Goal: Task Accomplishment & Management: Manage account settings

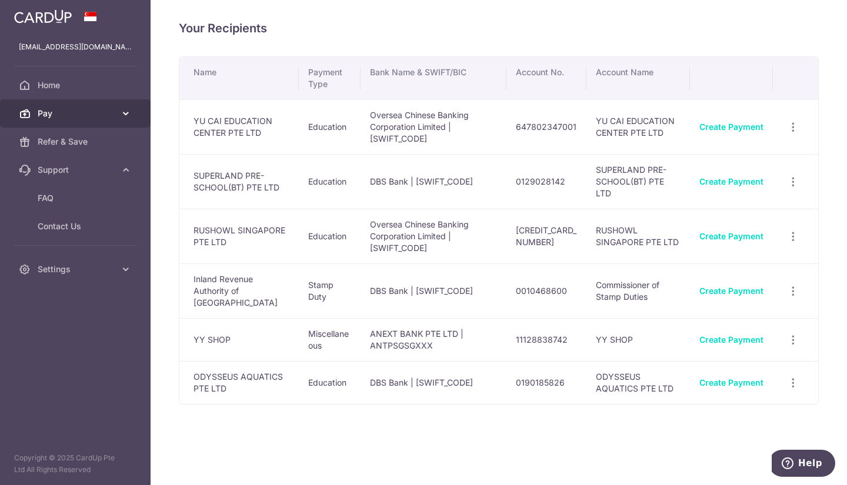
click at [62, 112] on span "Pay" at bounding box center [77, 114] width 78 height 12
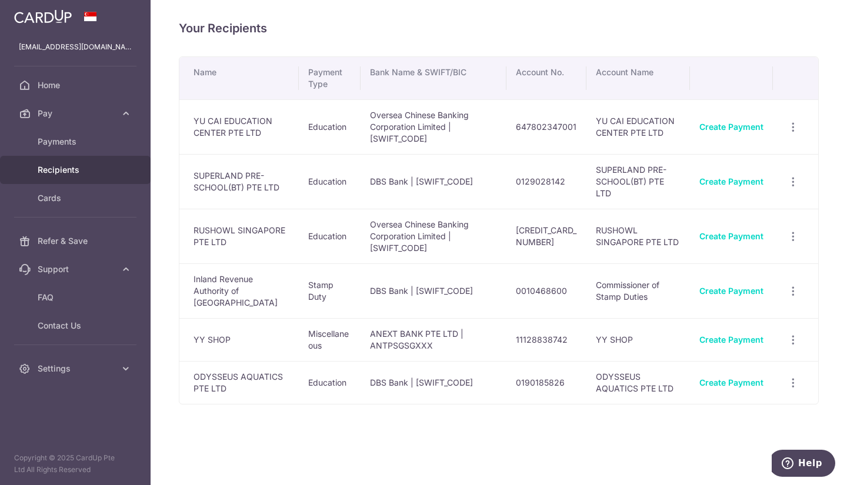
click at [78, 172] on span "Recipients" at bounding box center [77, 170] width 78 height 12
